Goal: Transaction & Acquisition: Purchase product/service

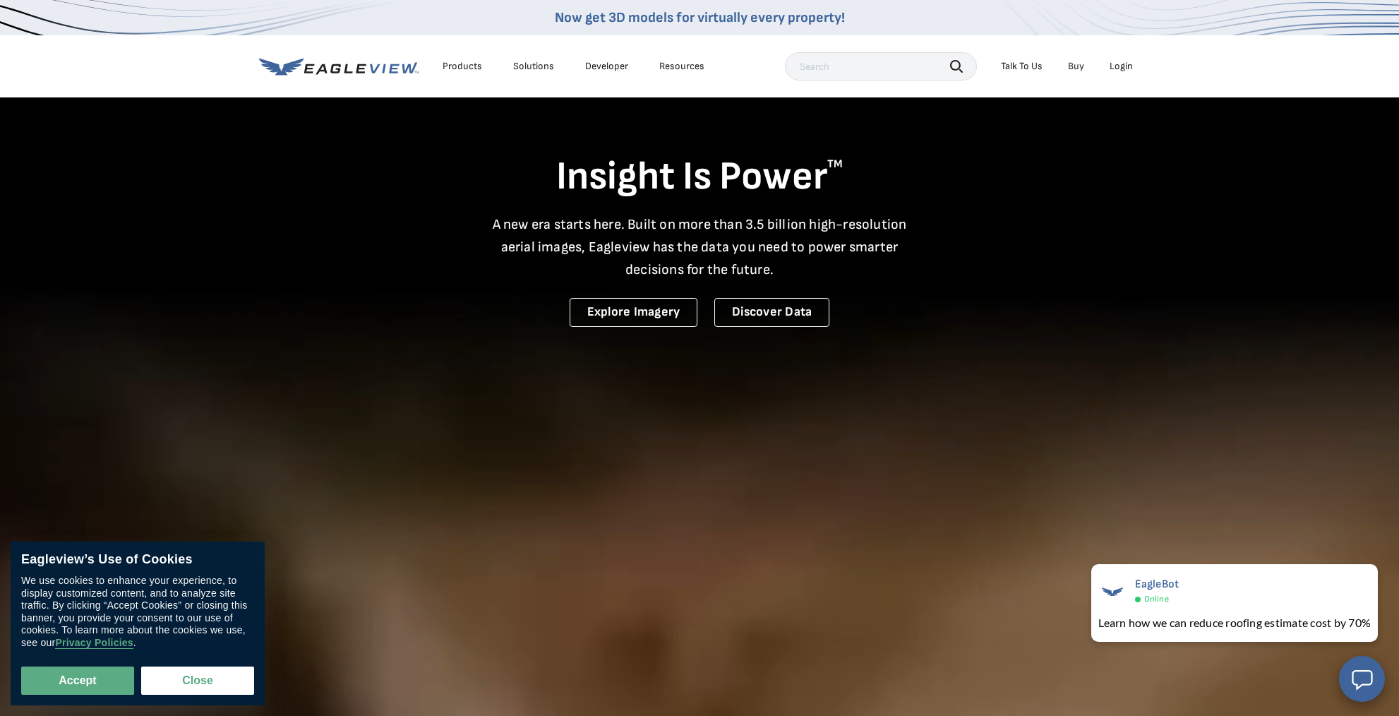
drag, startPoint x: 1117, startPoint y: 66, endPoint x: 1120, endPoint y: 74, distance: 8.9
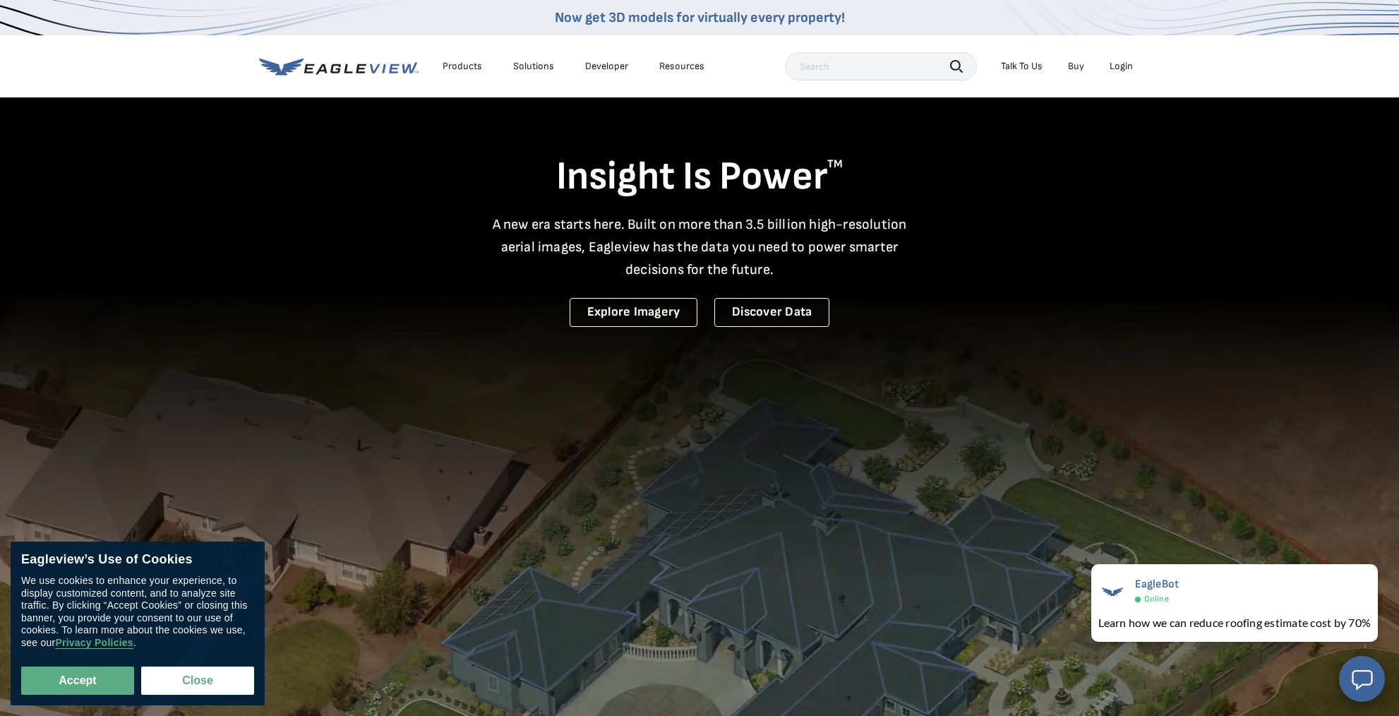
click at [1117, 66] on div "Login" at bounding box center [1121, 66] width 23 height 13
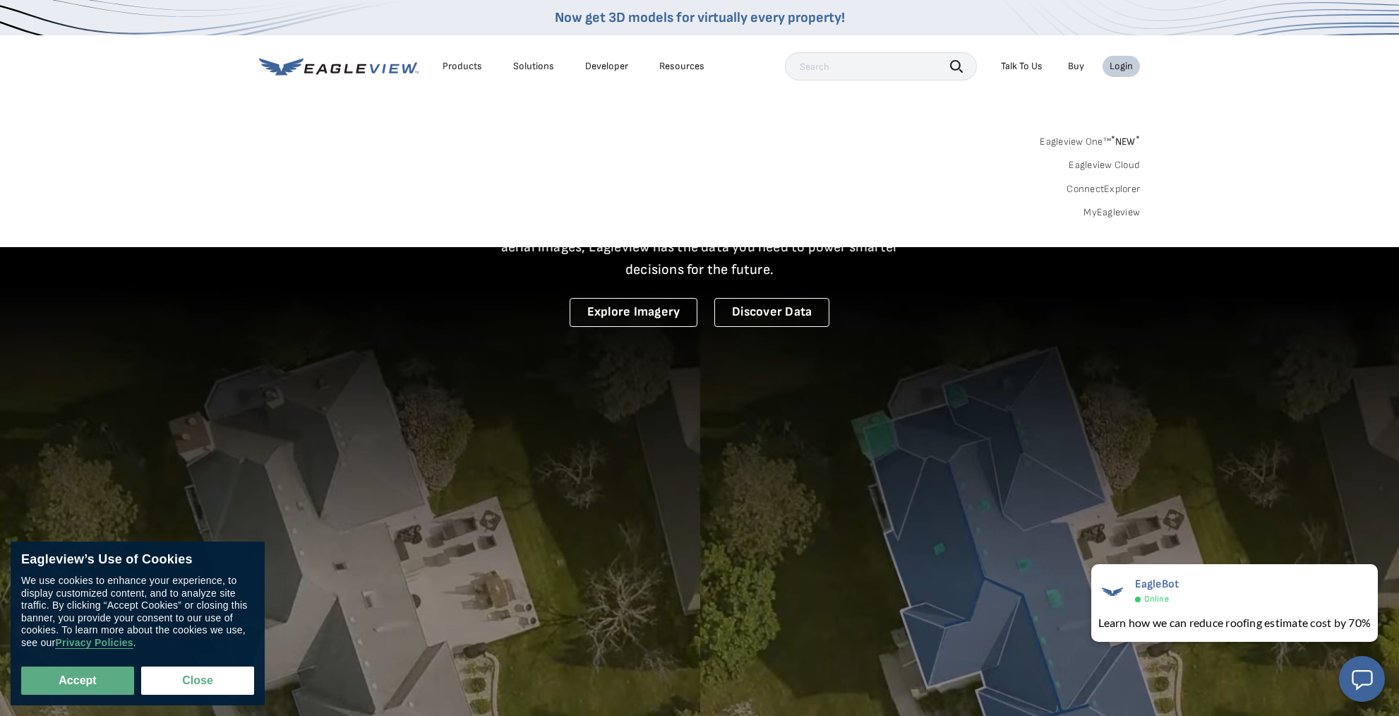
click at [1098, 212] on link "MyEagleview" at bounding box center [1112, 212] width 56 height 13
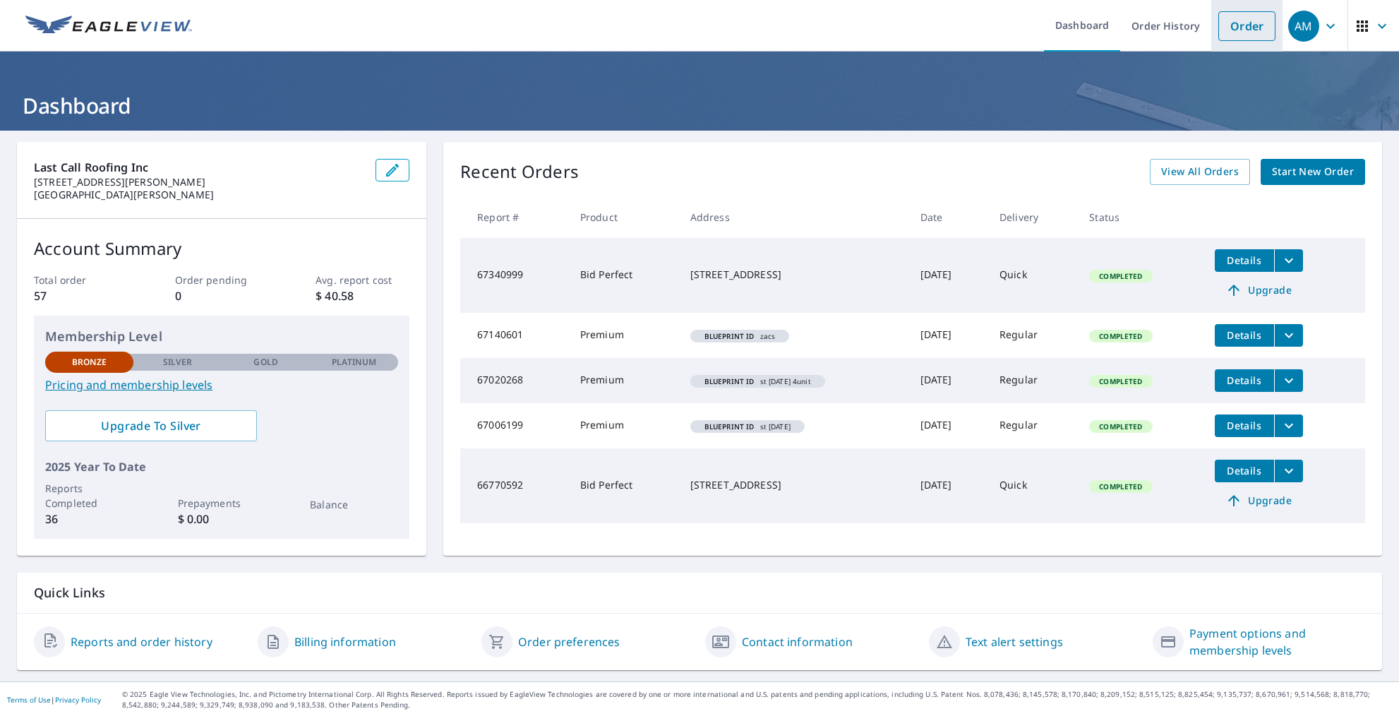
click at [1225, 24] on link "Order" at bounding box center [1246, 26] width 57 height 30
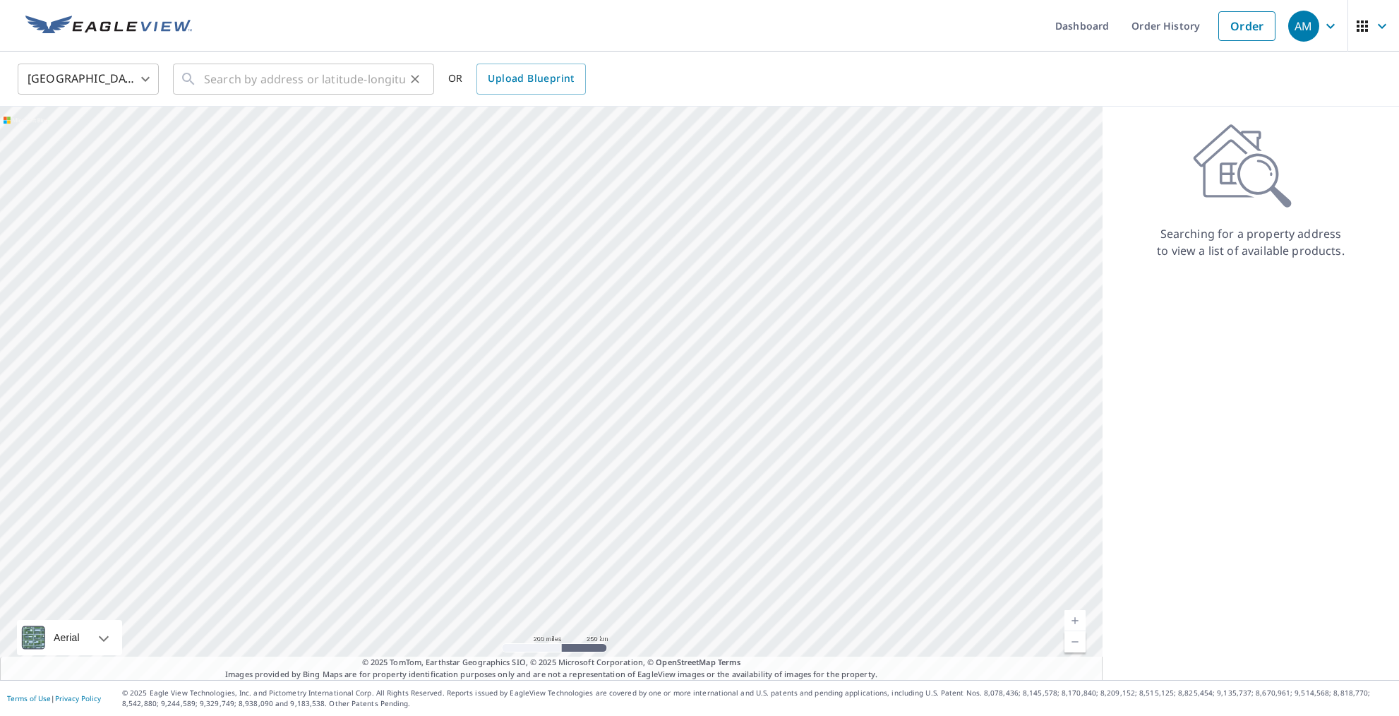
click at [197, 77] on div "​" at bounding box center [303, 79] width 261 height 31
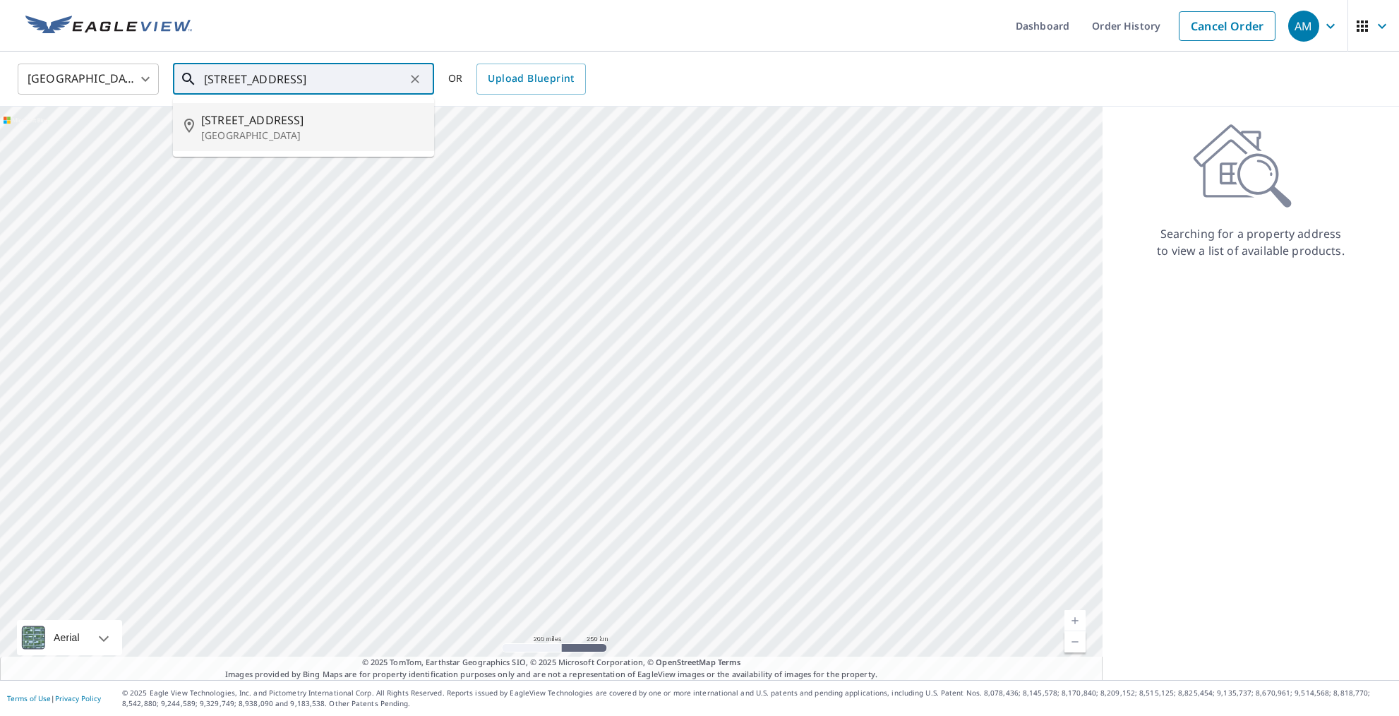
click at [222, 123] on span "[STREET_ADDRESS]" at bounding box center [312, 120] width 222 height 17
type input "[STREET_ADDRESS]"
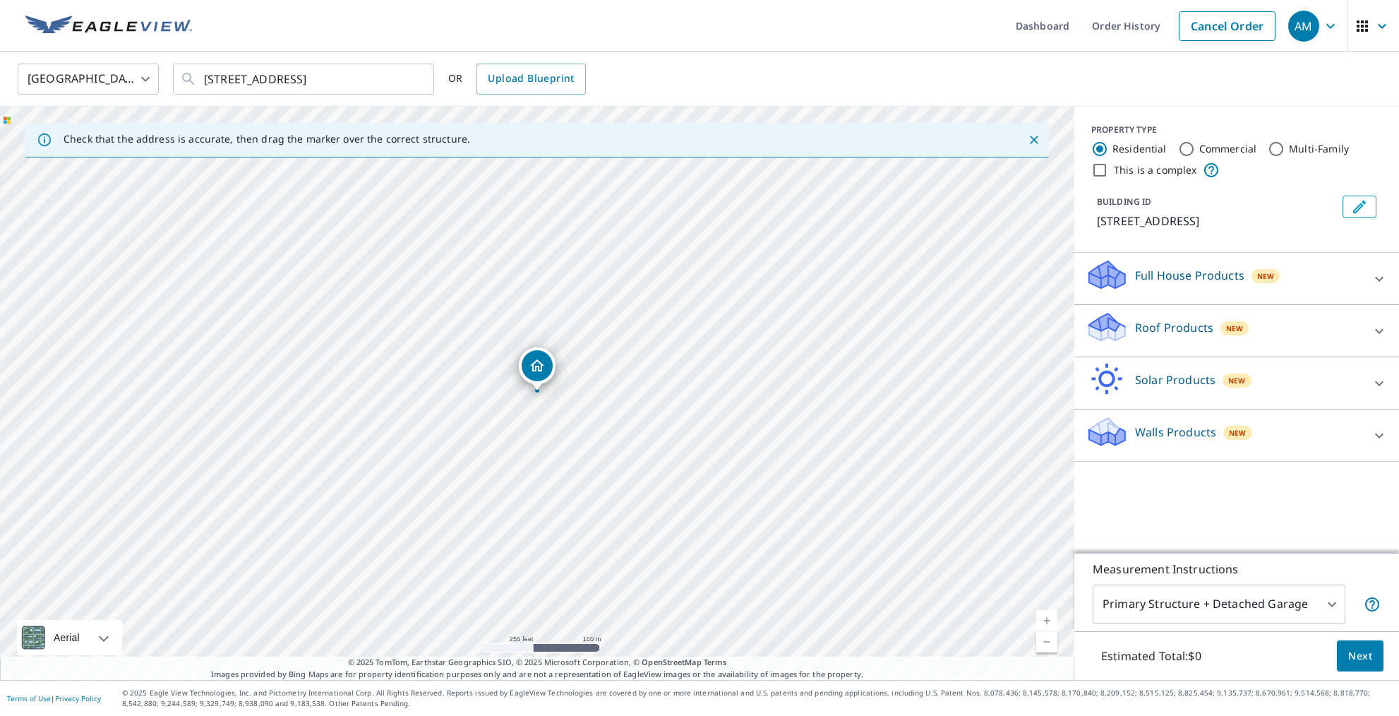
click at [1048, 619] on link "Current Level 17, Zoom In" at bounding box center [1046, 620] width 21 height 21
click at [1048, 619] on link "Current Level 17.546994650522137, Zoom In" at bounding box center [1046, 620] width 21 height 21
click at [1048, 619] on link "Current Level 18.093470296771084, Zoom In Disabled" at bounding box center [1046, 620] width 21 height 21
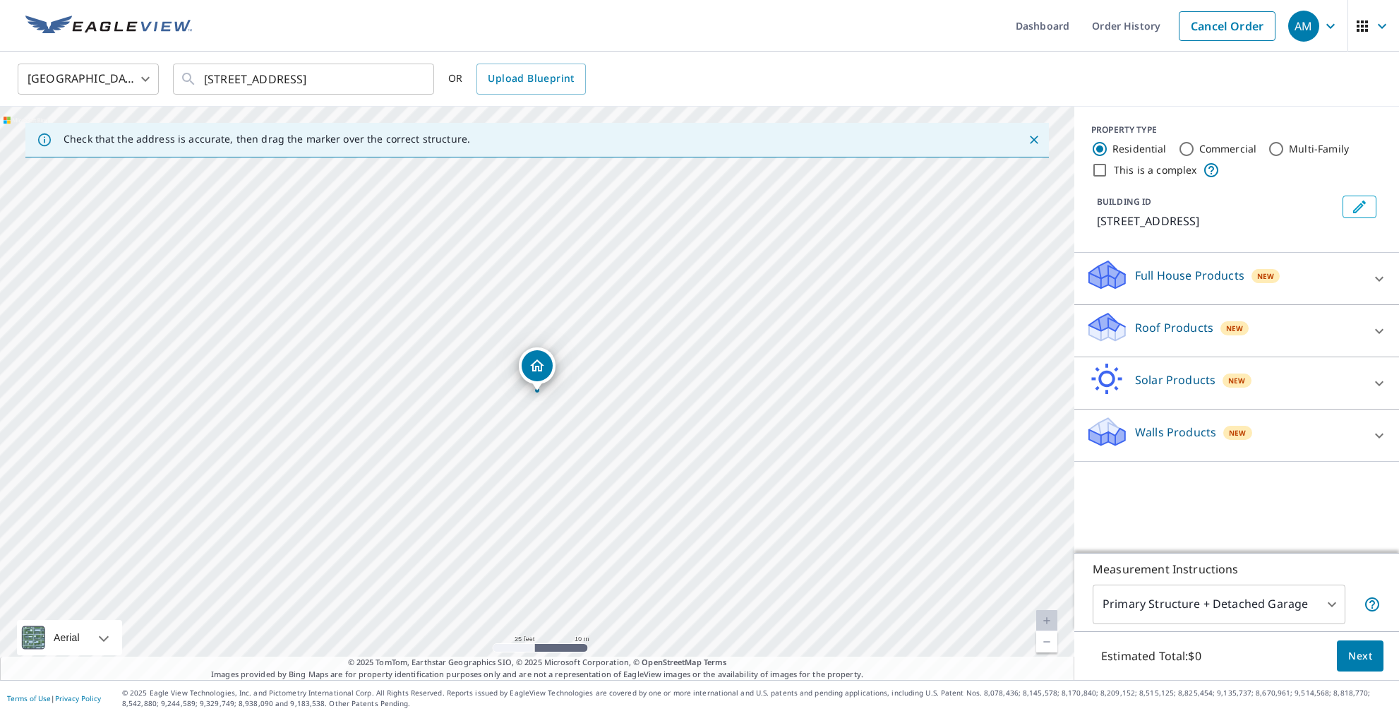
click at [1048, 618] on link "Current Level 20, Zoom In Disabled" at bounding box center [1046, 620] width 21 height 21
drag, startPoint x: 539, startPoint y: 390, endPoint x: 528, endPoint y: 384, distance: 12.3
click at [1382, 330] on icon at bounding box center [1379, 330] width 8 height 5
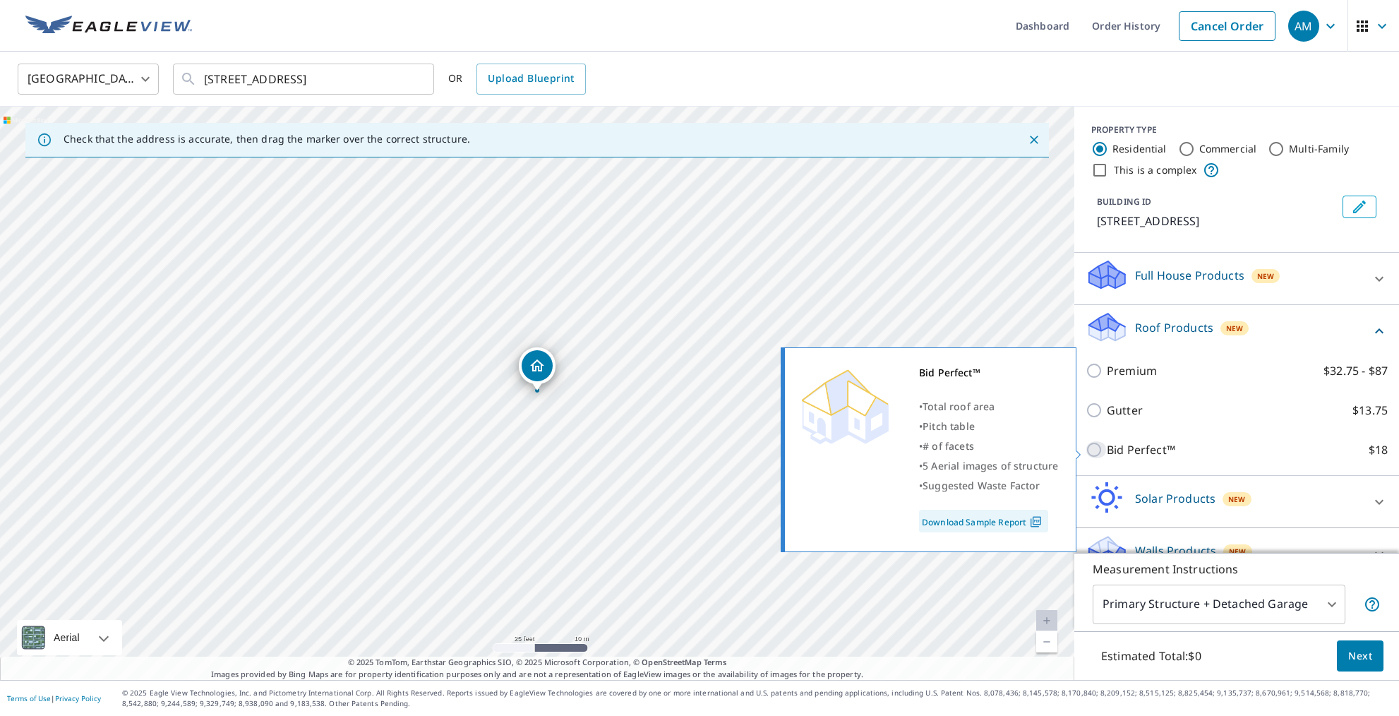
click at [1097, 448] on input "Bid Perfect™ $18" at bounding box center [1096, 449] width 21 height 17
checkbox input "true"
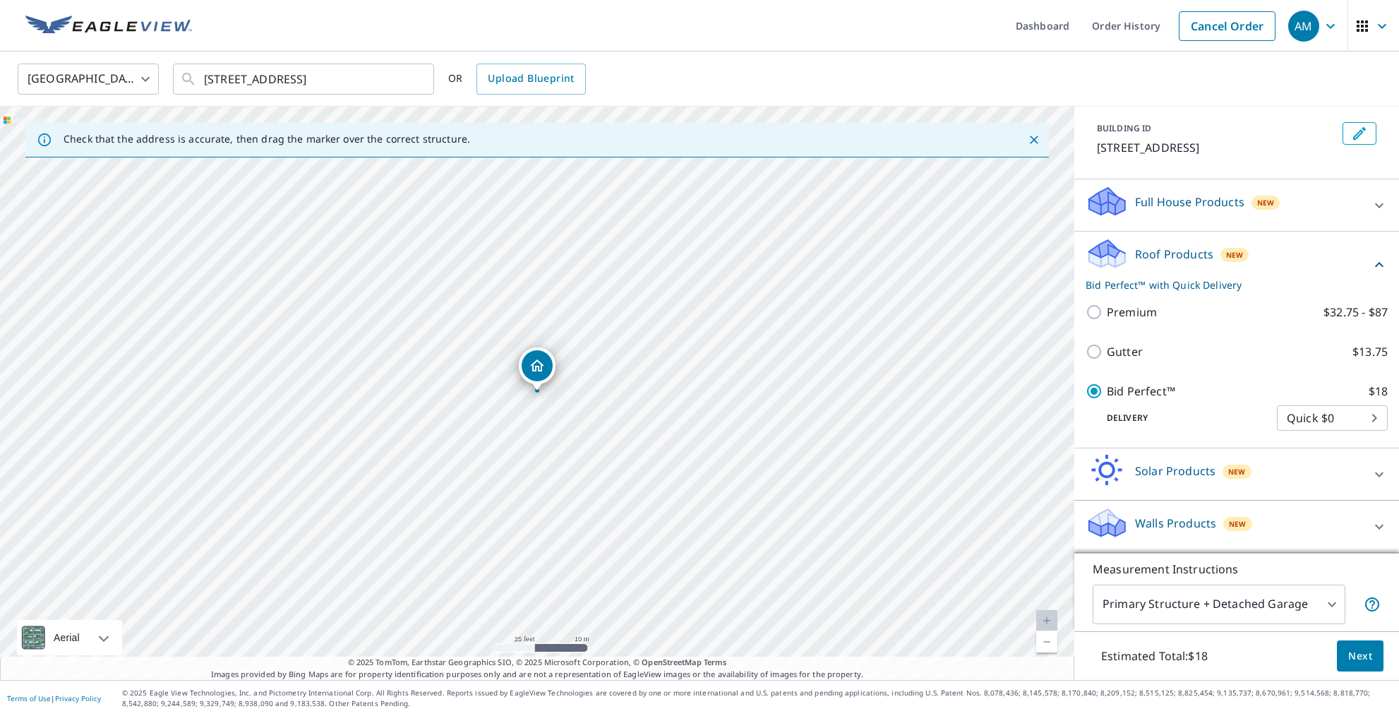
scroll to position [73, 0]
click at [1367, 656] on span "Next" at bounding box center [1360, 656] width 24 height 18
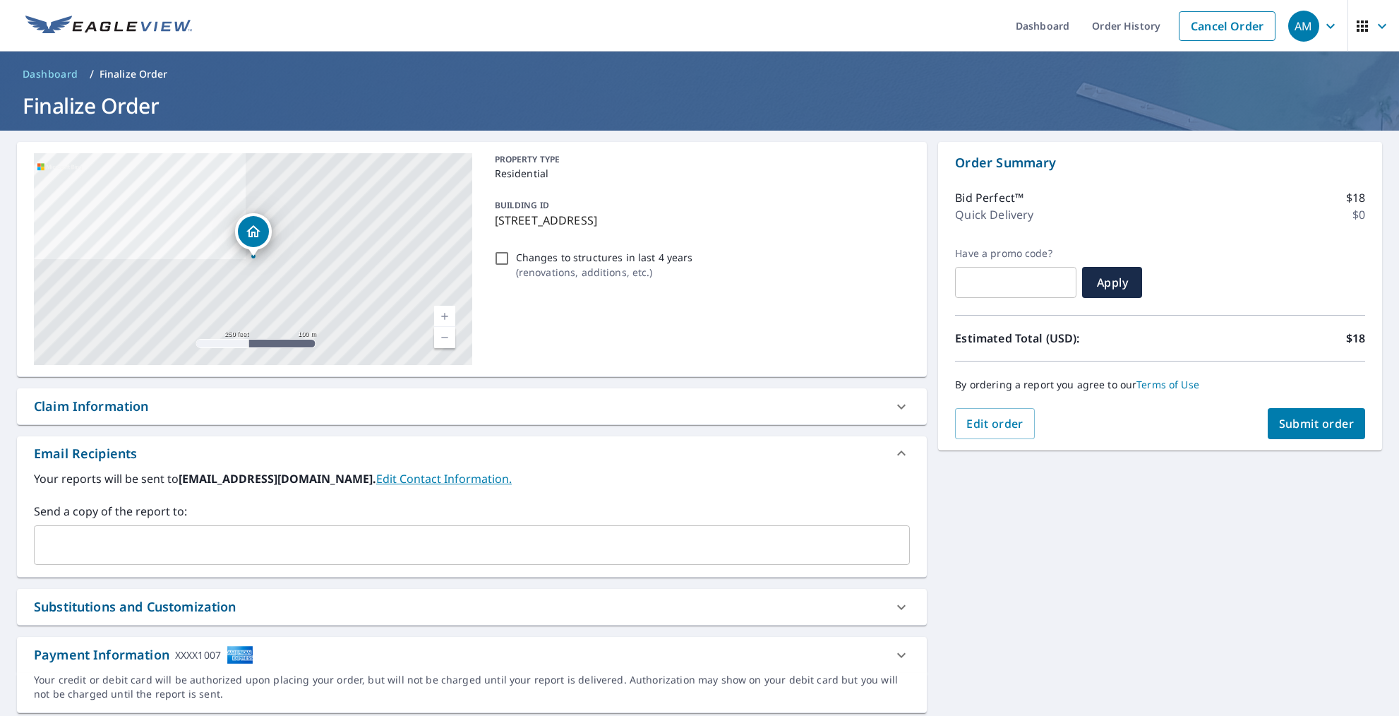
click at [1291, 409] on button "Submit order" at bounding box center [1317, 423] width 98 height 31
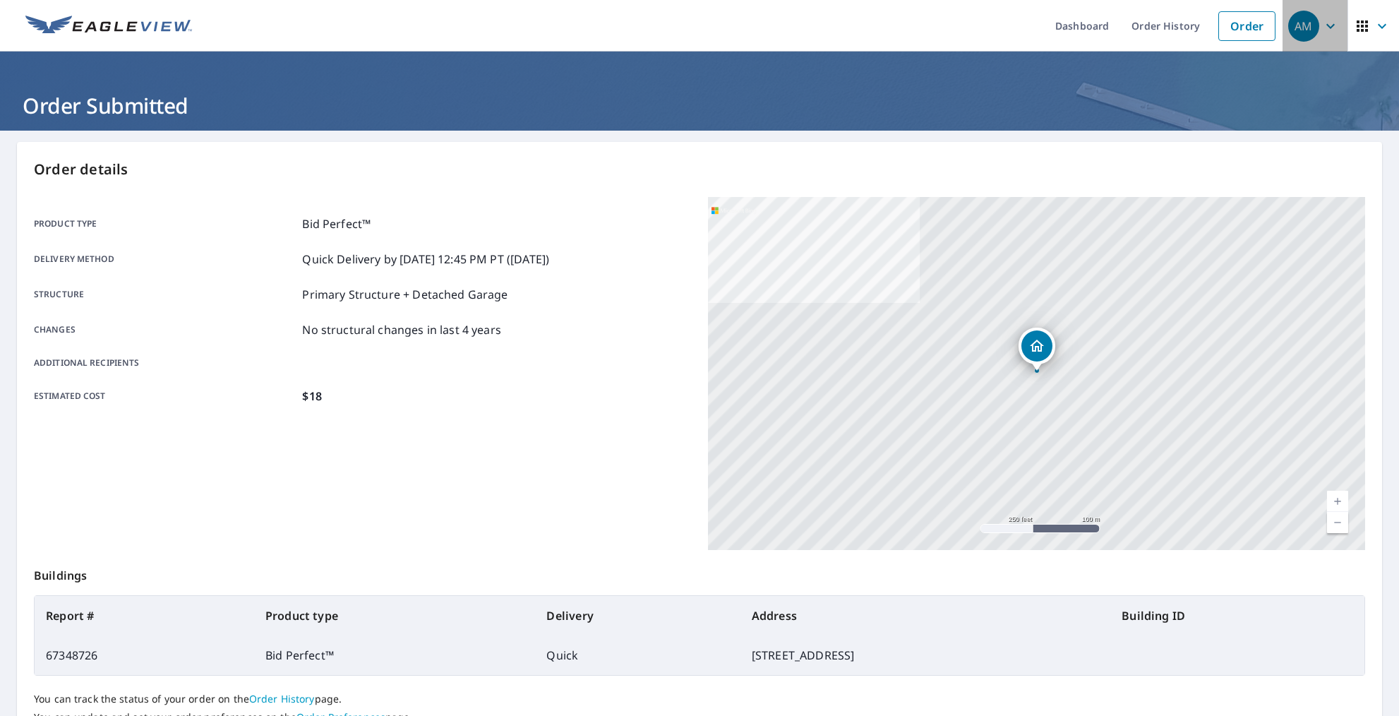
click at [1332, 23] on icon "button" at bounding box center [1330, 26] width 17 height 17
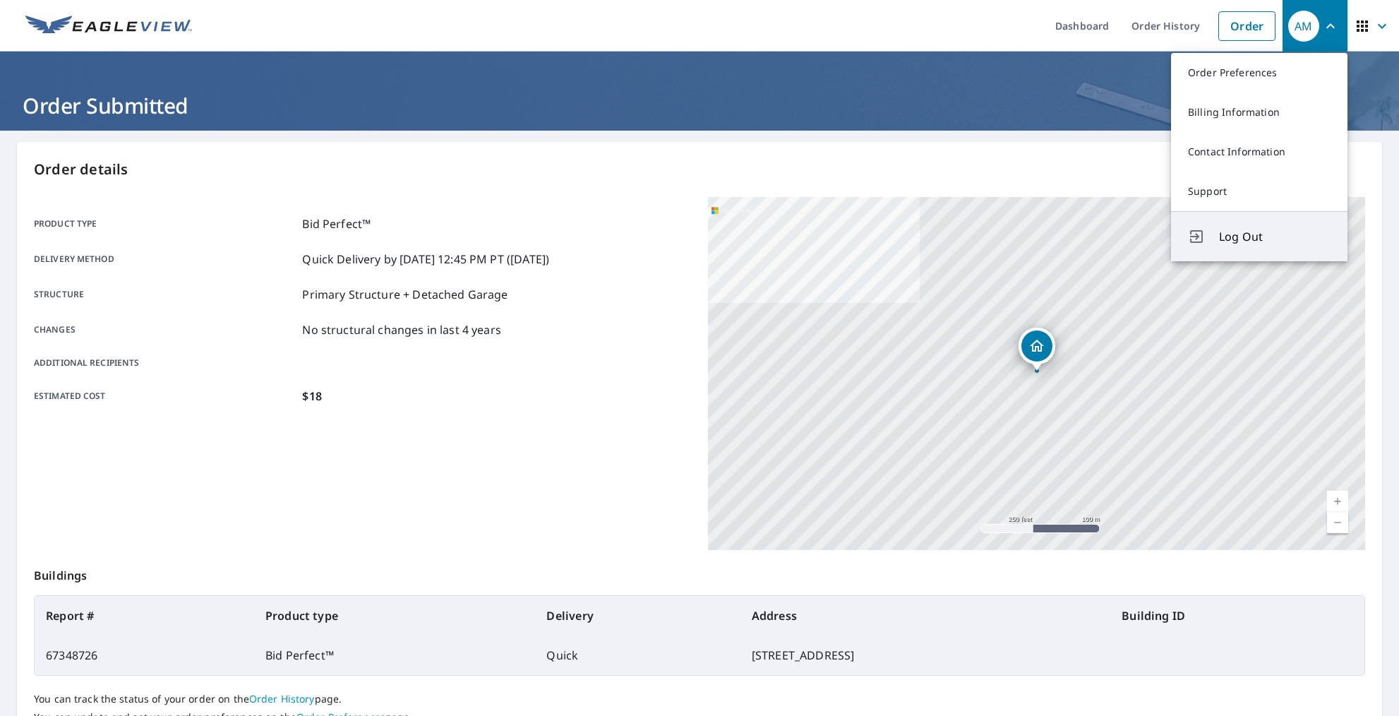
click at [1239, 233] on span "Log Out" at bounding box center [1275, 236] width 112 height 17
